Goal: Entertainment & Leisure: Consume media (video, audio)

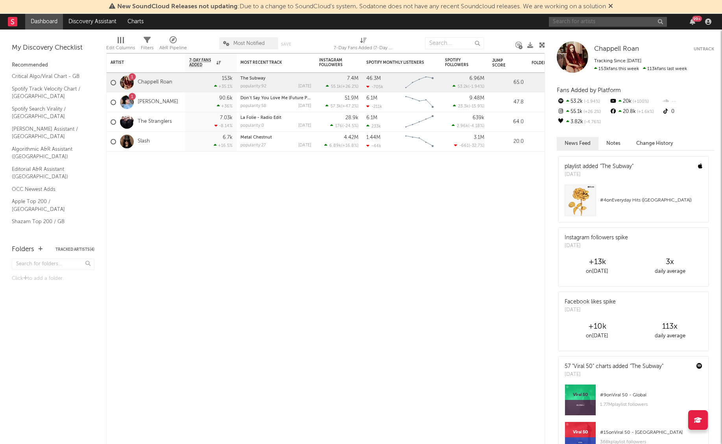
click at [577, 21] on input "text" at bounding box center [608, 22] width 118 height 10
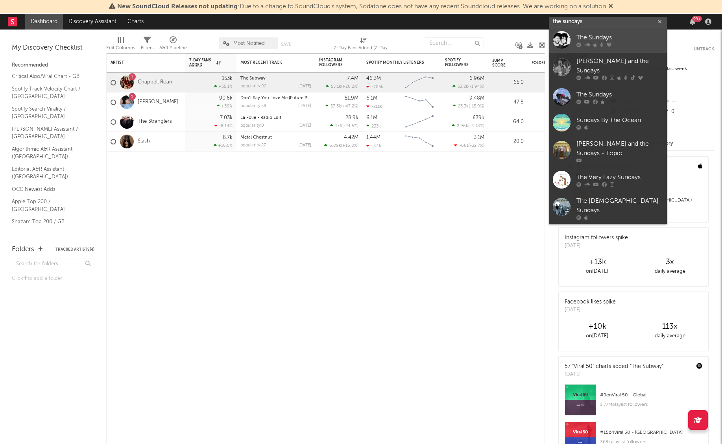
type input "the sundays"
click at [620, 35] on div "The Sundays" at bounding box center [620, 37] width 87 height 9
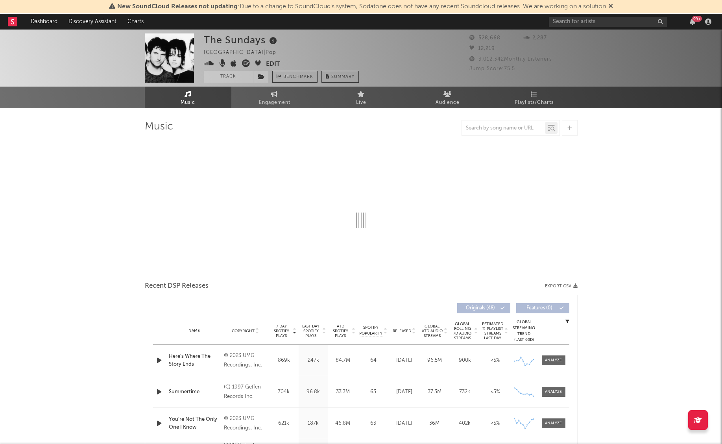
select select "6m"
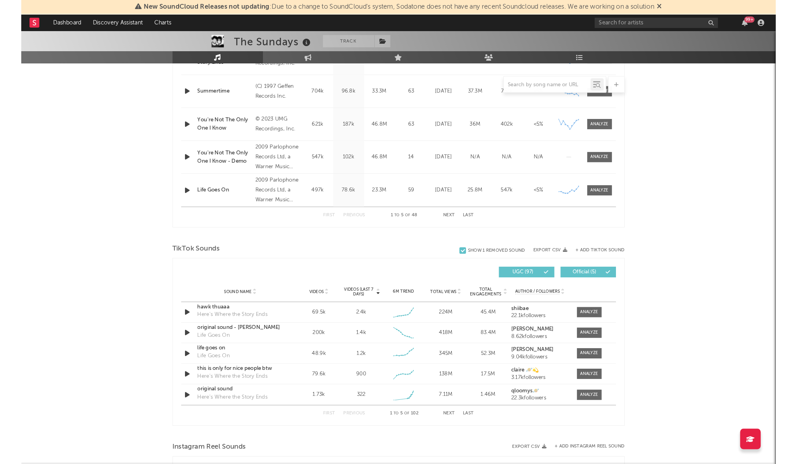
scroll to position [372, 0]
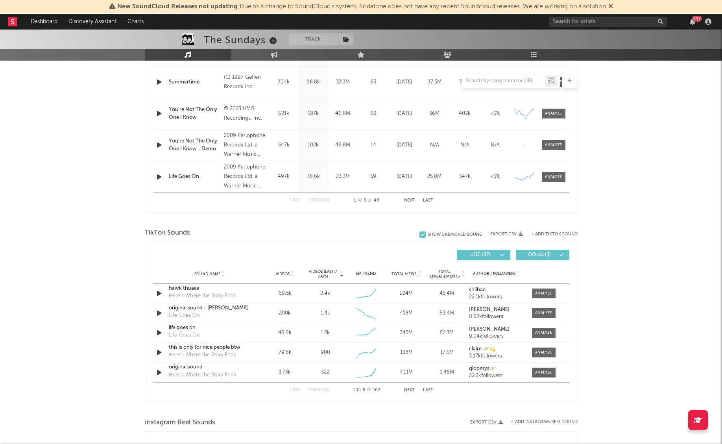
click at [291, 275] on icon at bounding box center [292, 275] width 4 height 3
click at [248, 311] on div "original sound" at bounding box center [210, 308] width 82 height 8
click at [234, 333] on div "original sound Summertime" at bounding box center [210, 333] width 82 height 18
click at [207, 329] on div "original sound" at bounding box center [210, 328] width 82 height 8
click at [246, 350] on div "this is only for nice people btw" at bounding box center [210, 348] width 82 height 8
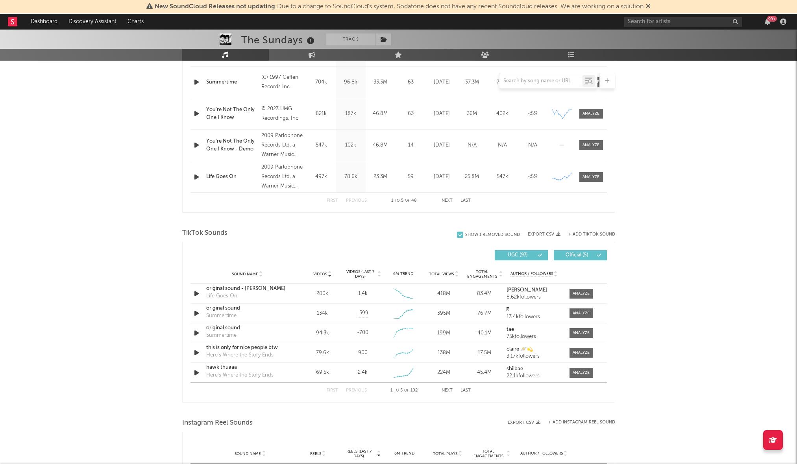
click at [17, 24] on div at bounding box center [16, 22] width 17 height 16
click at [13, 22] on rect at bounding box center [12, 21] width 9 height 9
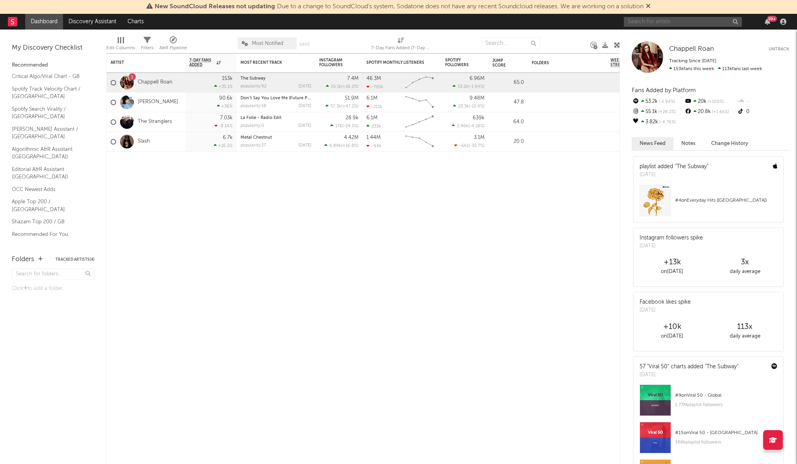
click at [646, 22] on input "text" at bounding box center [683, 22] width 118 height 10
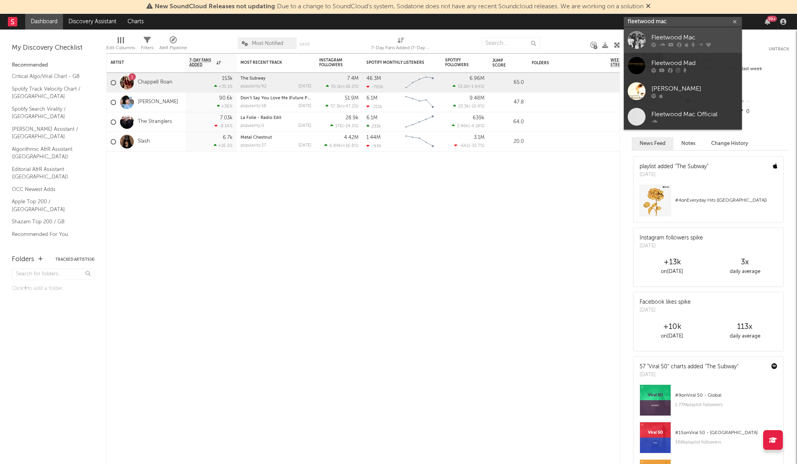
type input "fleetwood mac"
click at [689, 39] on div "Fleetwood Mac" at bounding box center [694, 37] width 87 height 9
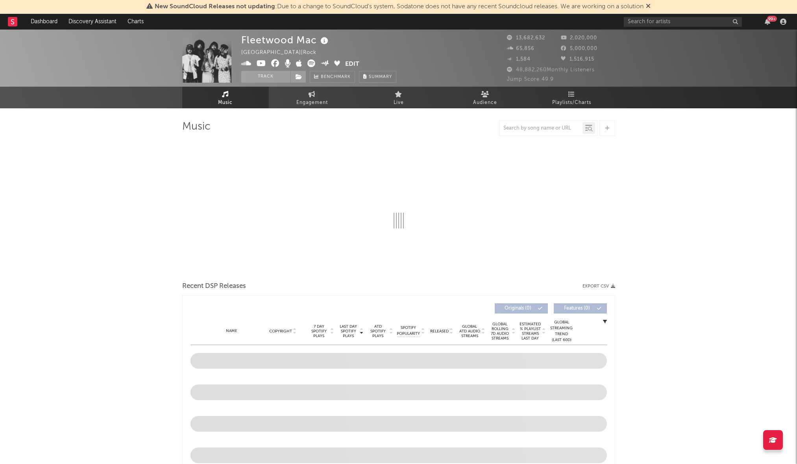
select select "6m"
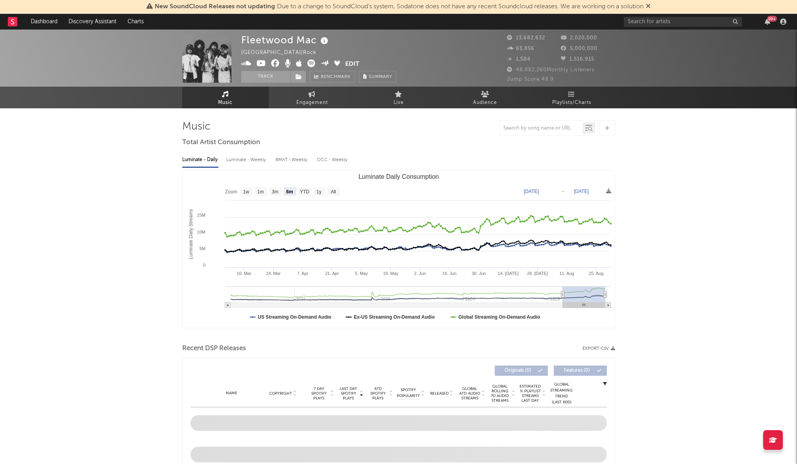
select select "6m"
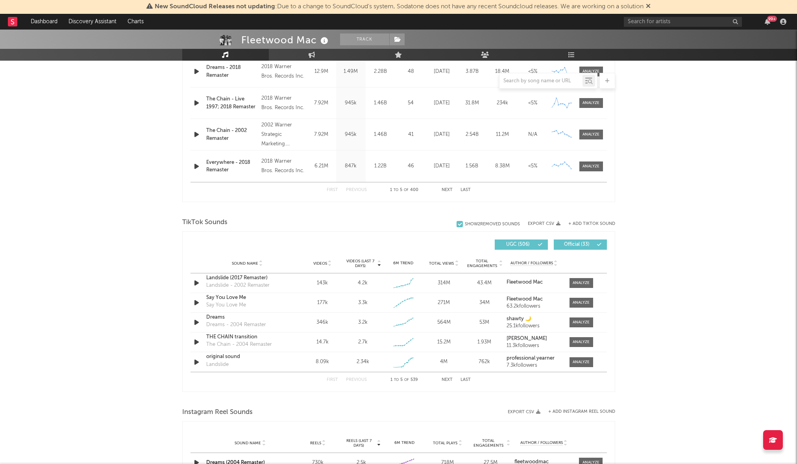
scroll to position [399, 0]
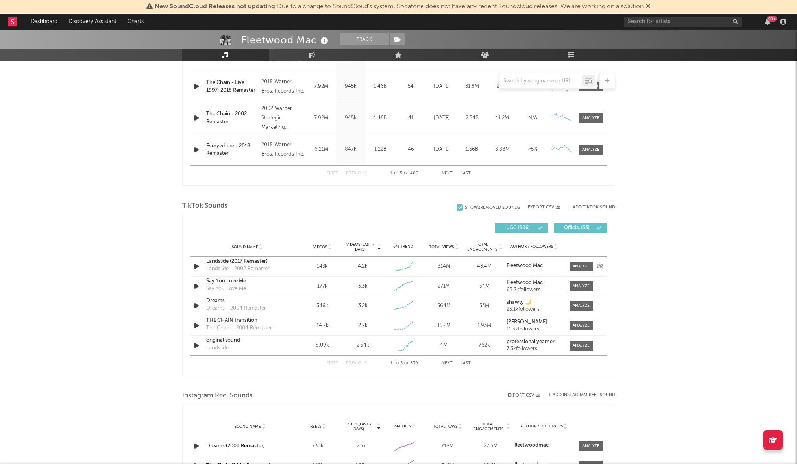
click at [284, 268] on div "Landslide (2017 Remaster) Landslide - 2002 Remaster" at bounding box center [247, 266] width 82 height 18
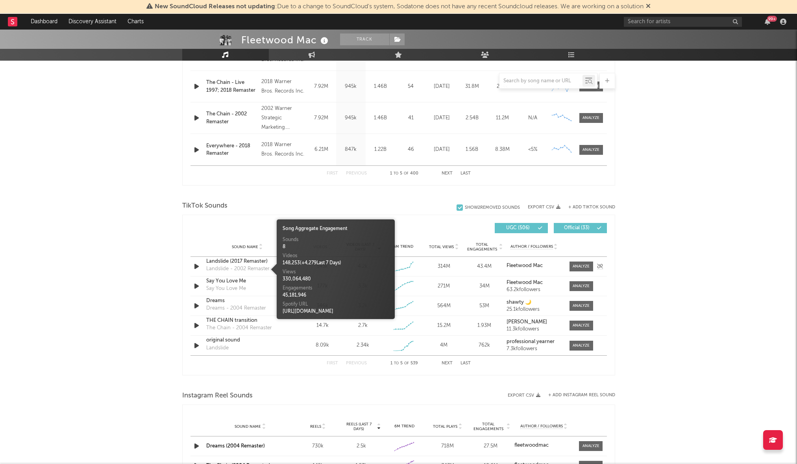
click at [237, 265] on div "Landslide - 2002 Remaster" at bounding box center [237, 269] width 63 height 8
click at [226, 259] on div "Landslide (2017 Remaster)" at bounding box center [247, 261] width 82 height 8
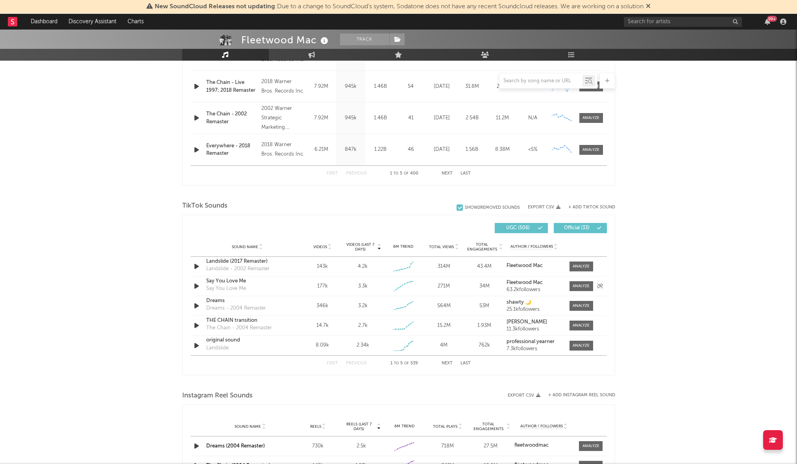
click at [242, 283] on div "Say You Love Me" at bounding box center [247, 281] width 82 height 8
click at [247, 319] on div "THE CHAIN transition" at bounding box center [247, 320] width 82 height 8
click at [13, 21] on rect at bounding box center [12, 21] width 9 height 9
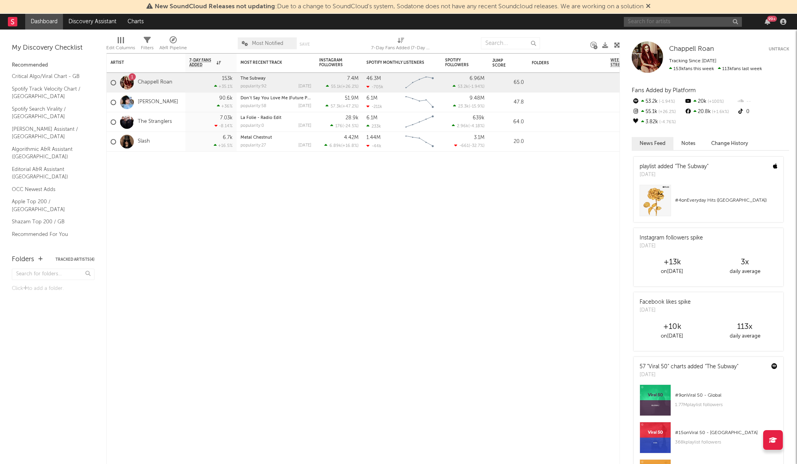
click at [659, 22] on input "text" at bounding box center [683, 22] width 118 height 10
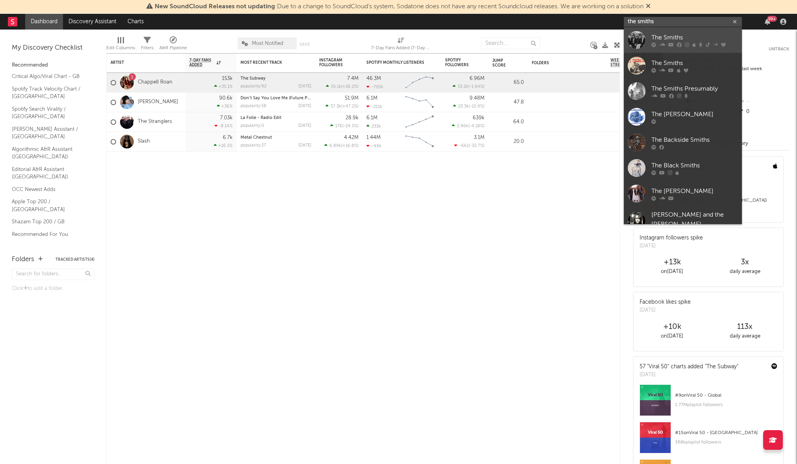
type input "the smiths"
click at [664, 34] on div "The Smiths" at bounding box center [694, 37] width 87 height 9
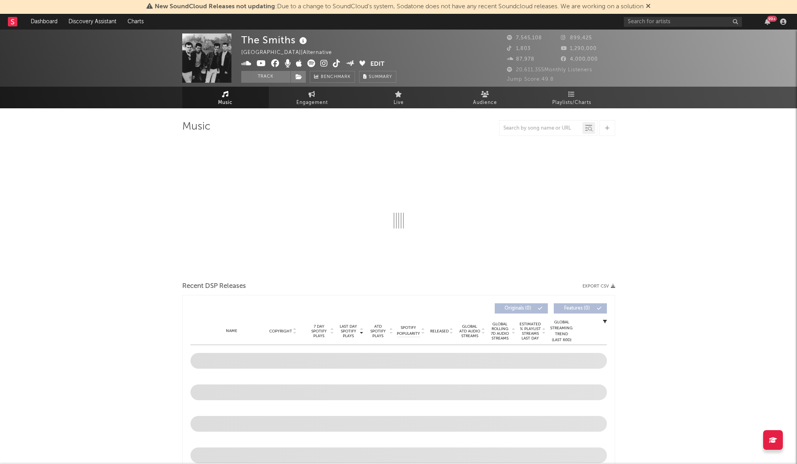
select select "6m"
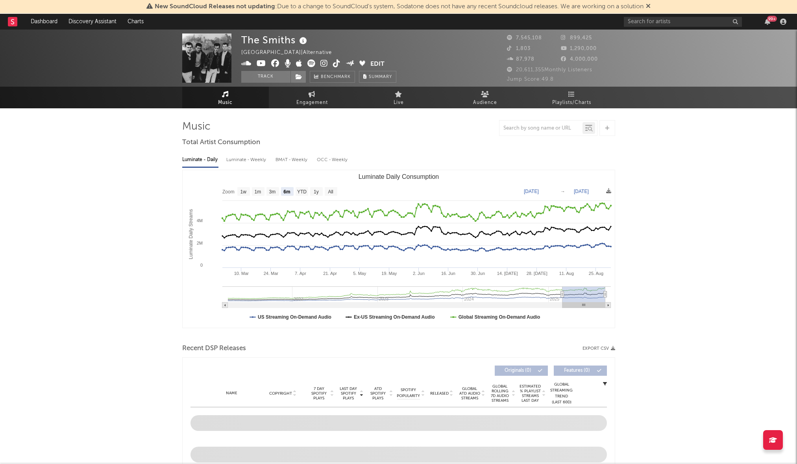
select select "6m"
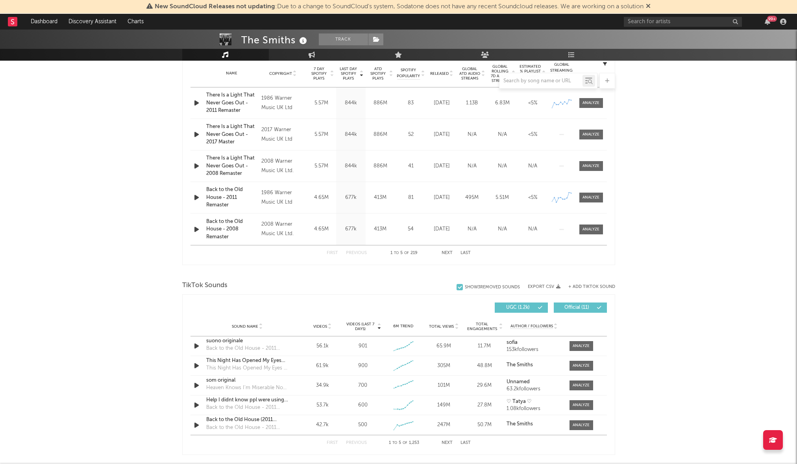
scroll to position [424, 0]
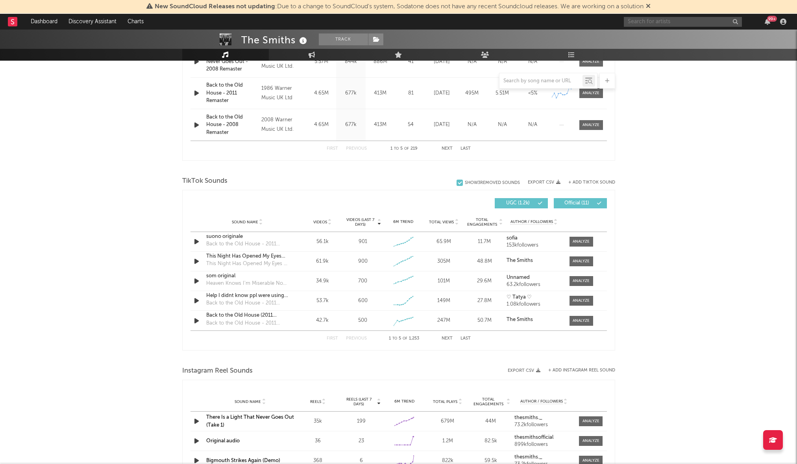
click at [660, 21] on input "text" at bounding box center [683, 22] width 118 height 10
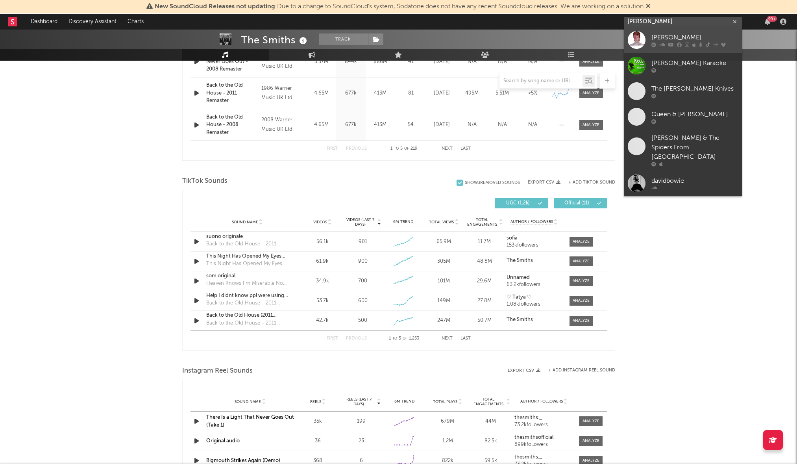
type input "[PERSON_NAME]"
click at [681, 35] on div "[PERSON_NAME]" at bounding box center [694, 37] width 87 height 9
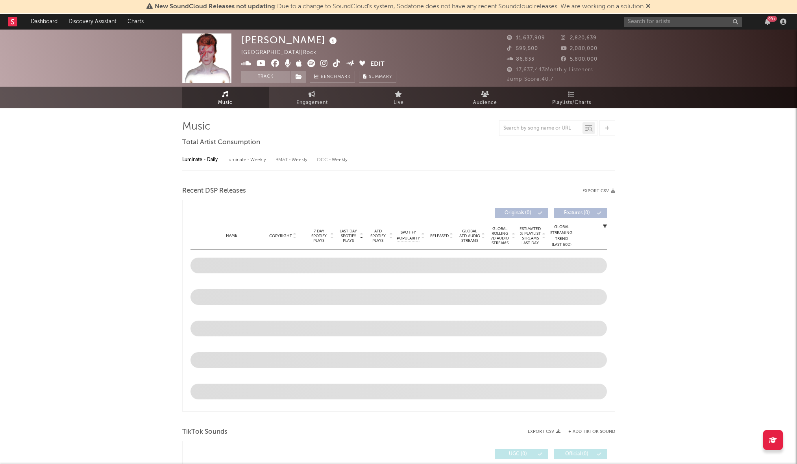
select select "6m"
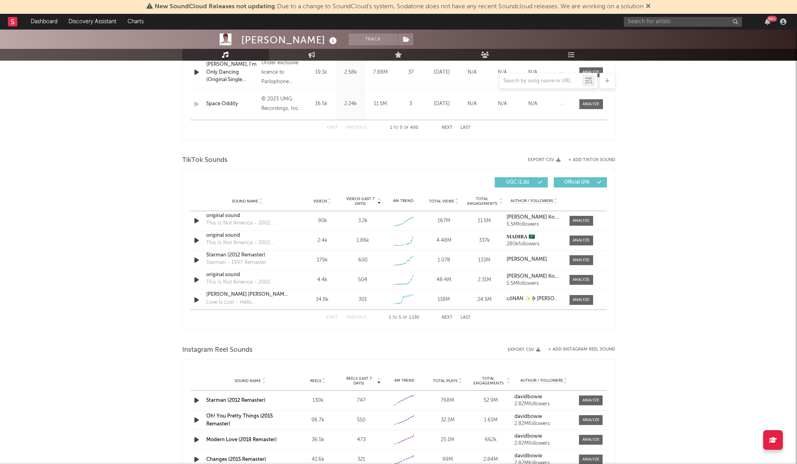
scroll to position [463, 0]
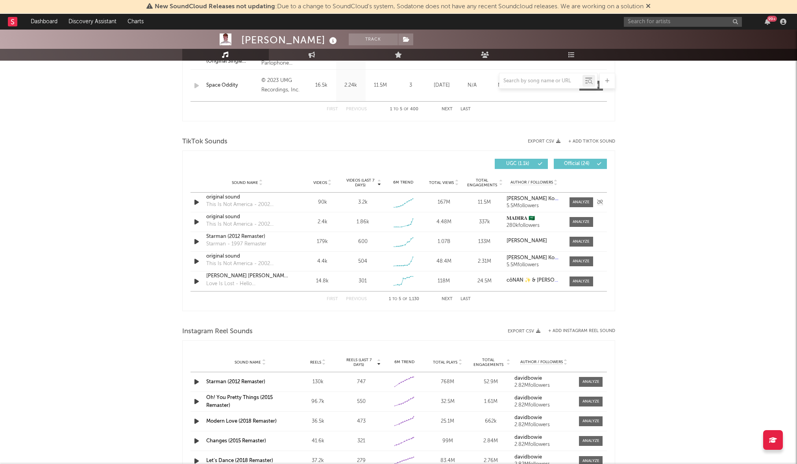
click at [195, 202] on icon "button" at bounding box center [196, 202] width 8 height 10
click at [195, 202] on icon "button" at bounding box center [195, 202] width 7 height 10
click at [195, 223] on icon "button" at bounding box center [196, 222] width 8 height 10
click at [195, 222] on icon "button" at bounding box center [195, 222] width 7 height 10
click at [197, 241] on icon "button" at bounding box center [196, 242] width 8 height 10
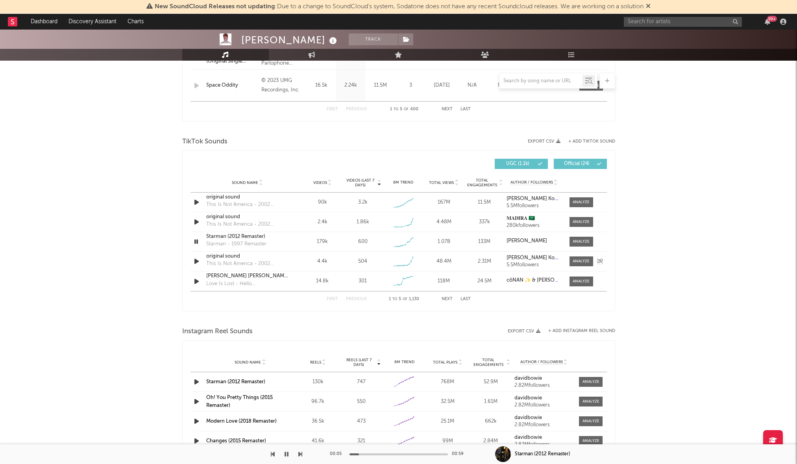
click at [195, 262] on icon "button" at bounding box center [196, 261] width 8 height 10
click at [195, 261] on icon "button" at bounding box center [195, 261] width 7 height 10
click at [195, 281] on icon "button" at bounding box center [196, 281] width 8 height 10
click at [446, 298] on button "Next" at bounding box center [447, 299] width 11 height 4
click at [195, 202] on icon "button" at bounding box center [196, 202] width 8 height 10
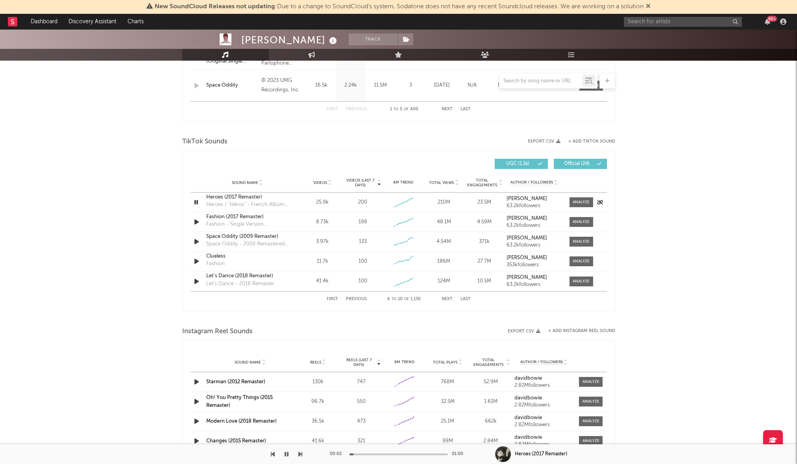
click at [236, 198] on div "Heroes (2017 Remaster)" at bounding box center [247, 197] width 82 height 8
click at [197, 224] on icon "button" at bounding box center [196, 222] width 8 height 10
click at [222, 219] on div "Fashion (2017 Remaster)" at bounding box center [247, 217] width 82 height 8
click at [193, 242] on icon "button" at bounding box center [196, 242] width 8 height 10
click at [233, 240] on div "Space Oddity (2009 Remaster)" at bounding box center [247, 237] width 82 height 8
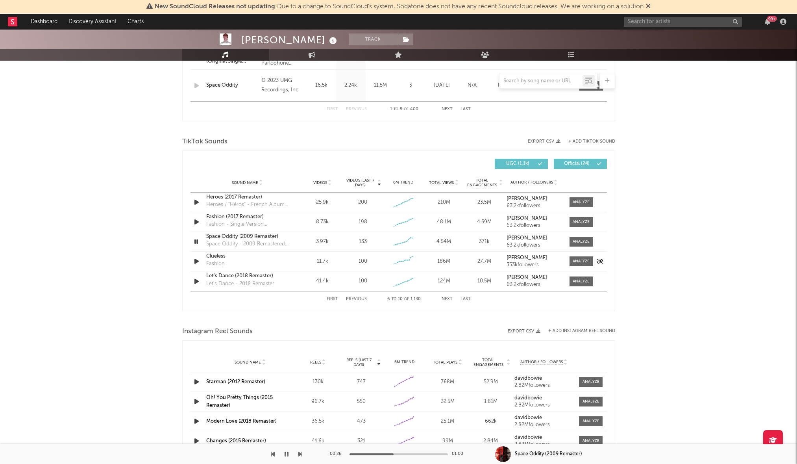
click at [195, 260] on icon "button" at bounding box center [196, 261] width 8 height 10
click at [244, 253] on div "Clueless" at bounding box center [247, 256] width 82 height 8
click at [195, 261] on icon "button" at bounding box center [195, 261] width 7 height 10
